Goal: Check status: Check status

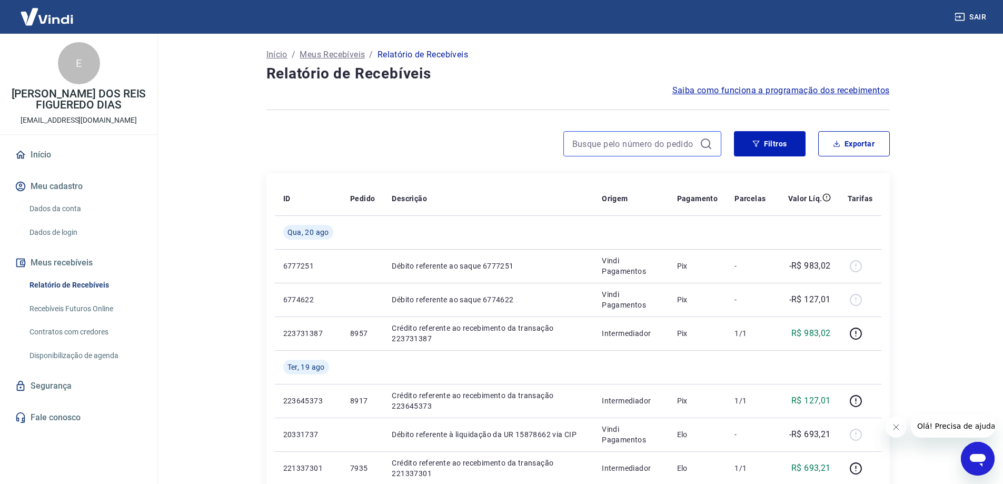
click at [624, 147] on input at bounding box center [634, 144] width 123 height 16
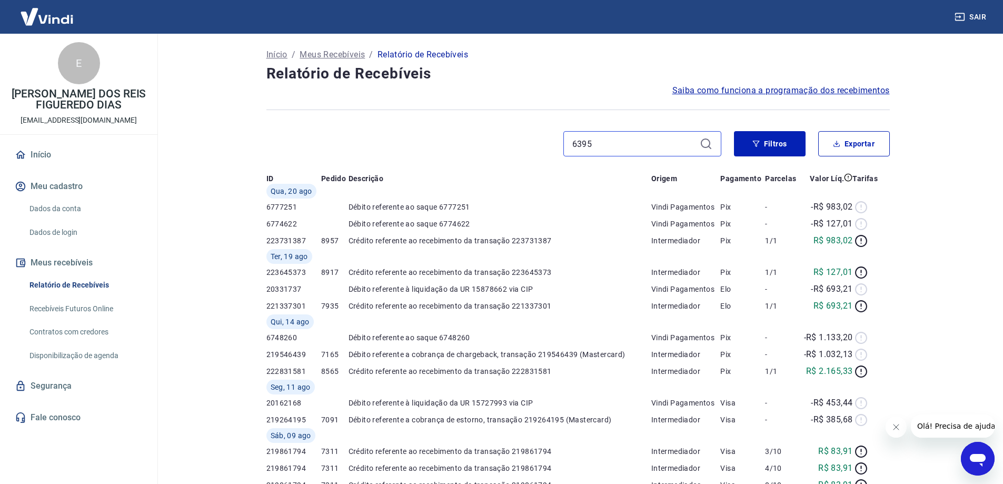
type input "6395"
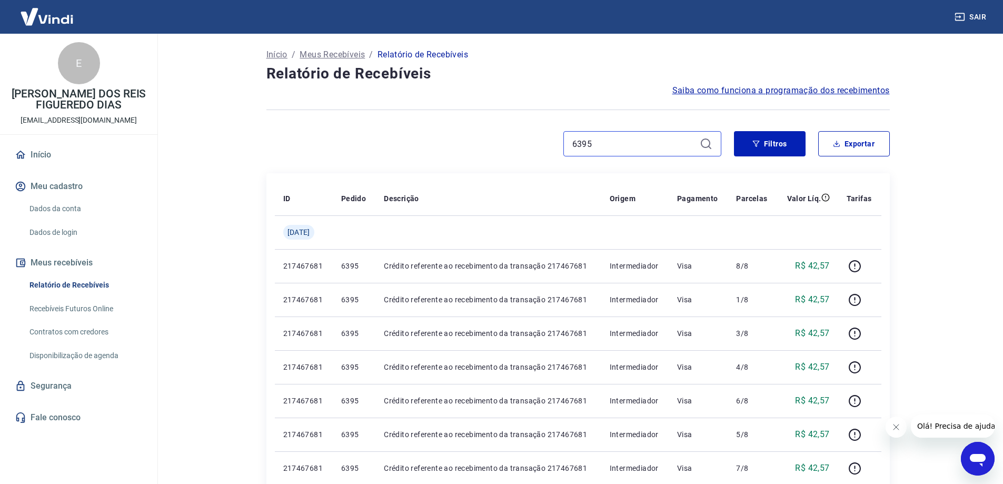
click at [603, 141] on input "6395" at bounding box center [634, 144] width 123 height 16
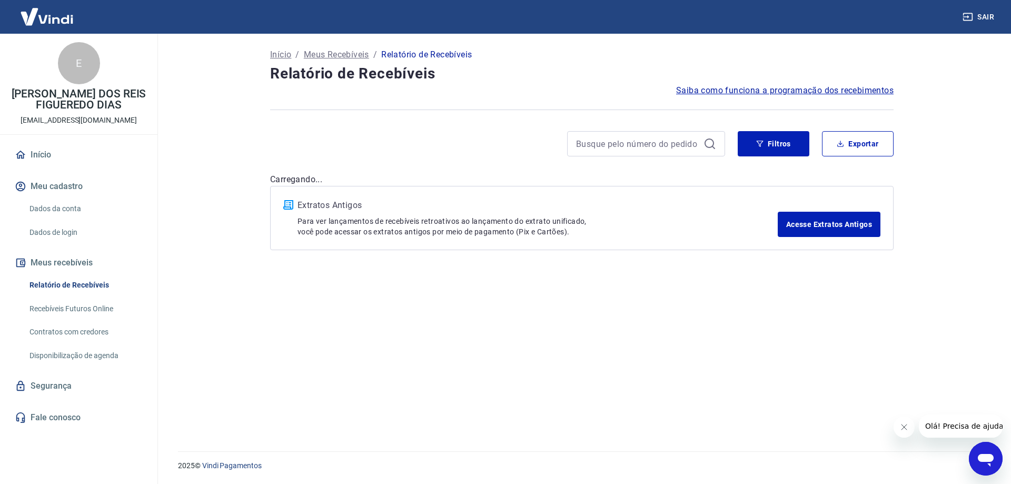
click at [702, 146] on div at bounding box center [646, 143] width 158 height 25
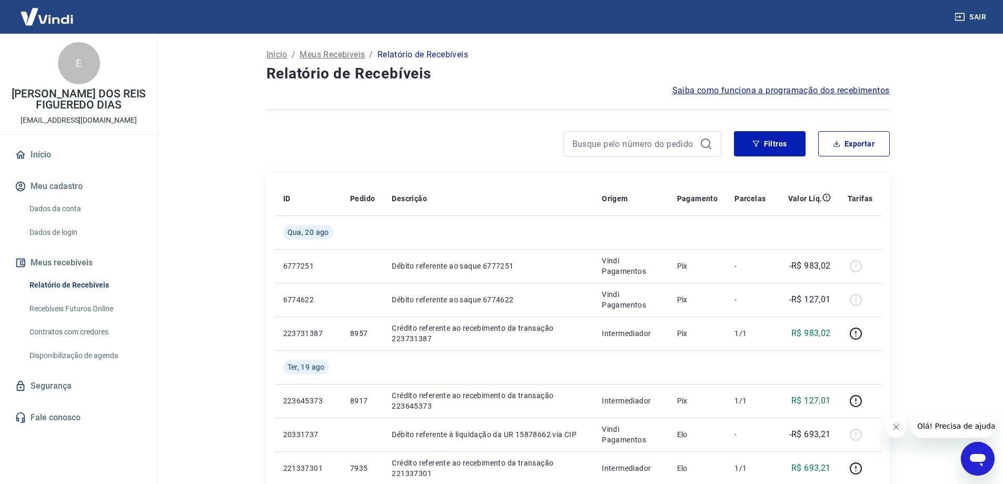
click at [712, 142] on icon at bounding box center [706, 143] width 13 height 13
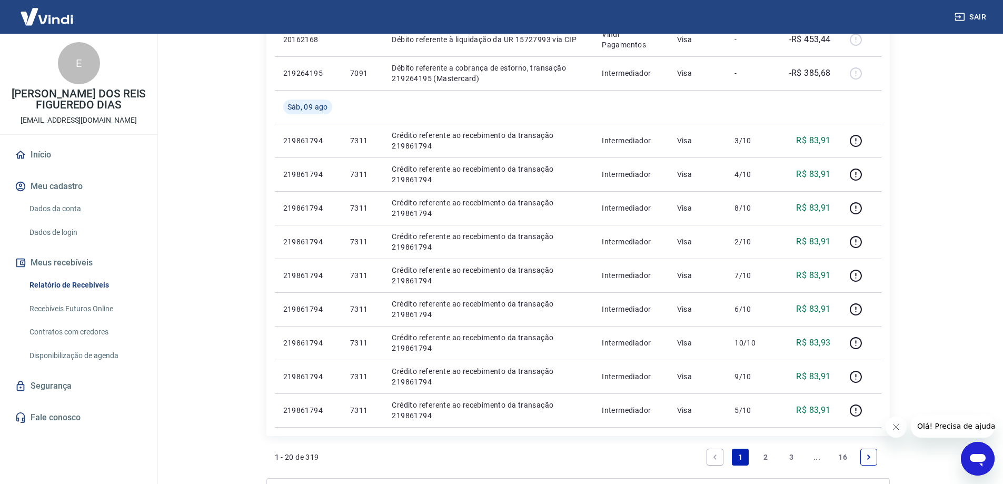
scroll to position [632, 0]
click at [770, 459] on link "2" at bounding box center [766, 456] width 17 height 17
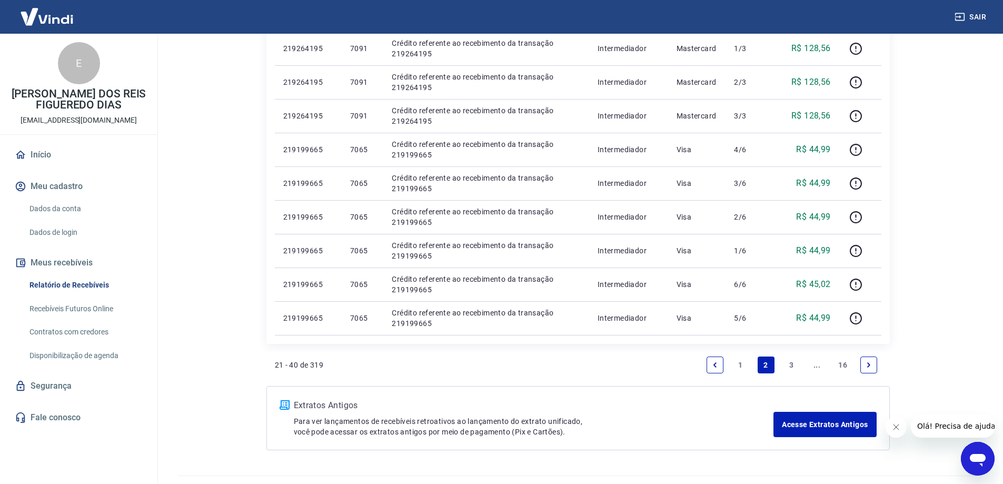
scroll to position [714, 0]
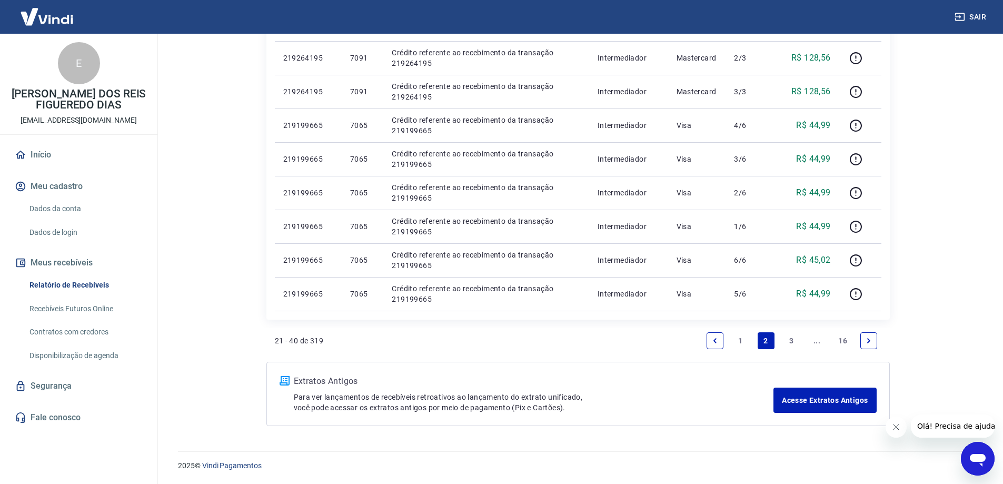
click at [792, 336] on link "3" at bounding box center [791, 340] width 17 height 17
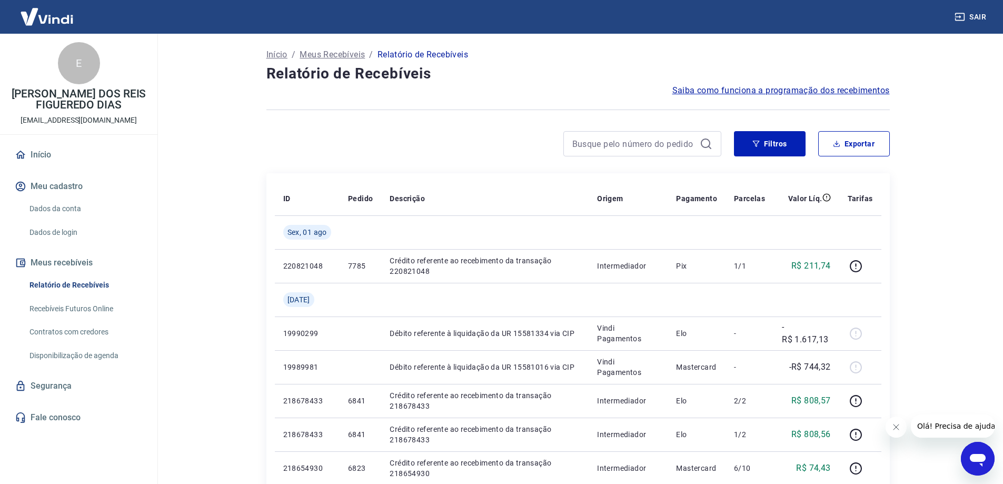
scroll to position [732, 0]
